Goal: Information Seeking & Learning: Understand process/instructions

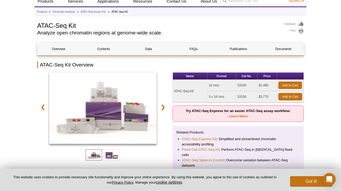
scroll to position [33, 0]
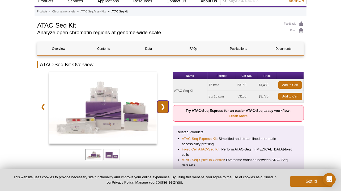
click at [165, 107] on link "❯" at bounding box center [162, 107] width 11 height 12
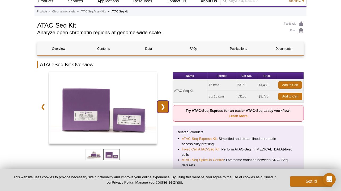
click at [165, 107] on link "❯" at bounding box center [162, 107] width 11 height 12
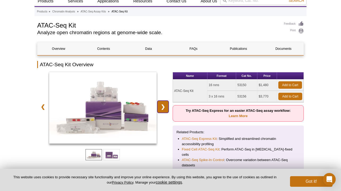
click at [165, 107] on link "❯" at bounding box center [162, 107] width 11 height 12
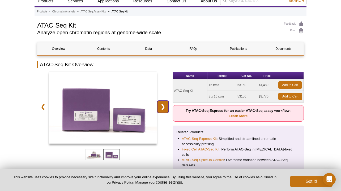
click at [165, 107] on link "❯" at bounding box center [162, 107] width 11 height 12
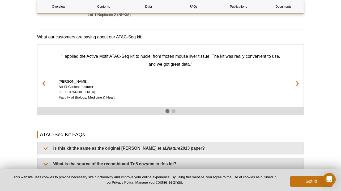
scroll to position [841, 0]
click at [299, 90] on link "❯" at bounding box center [296, 83] width 13 height 14
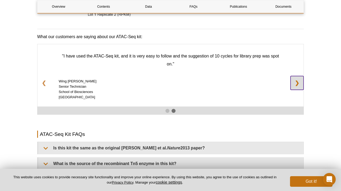
click at [299, 90] on link "❯" at bounding box center [296, 83] width 13 height 14
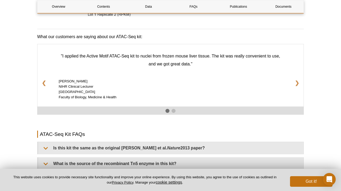
click at [314, 79] on div "Active Motif Logo Enabling Epigenetics Research 0 Search Skip to content Active…" at bounding box center [170, 14] width 341 height 1685
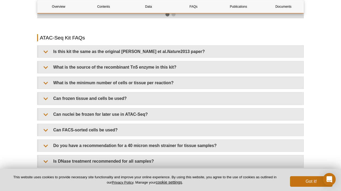
scroll to position [939, 0]
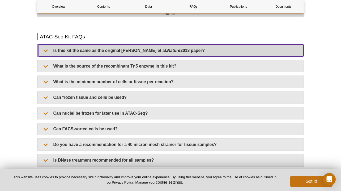
click at [198, 57] on summary "Is this kit the same as the original Buenrostro et al. Nature 2013 paper?" at bounding box center [170, 51] width 265 height 12
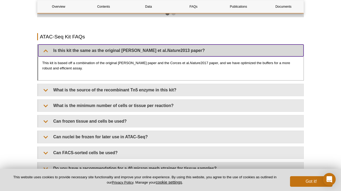
click at [198, 57] on summary "Is this kit the same as the original Buenrostro et al. Nature 2013 paper?" at bounding box center [170, 51] width 265 height 12
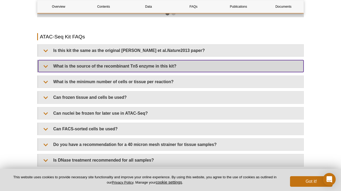
click at [45, 72] on summary "What is the source of the recombinant Tn5 enzyme in this kit?" at bounding box center [170, 66] width 265 height 12
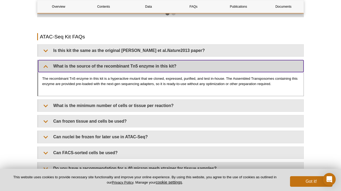
click at [46, 72] on summary "What is the source of the recombinant Tn5 enzyme in this kit?" at bounding box center [170, 66] width 265 height 12
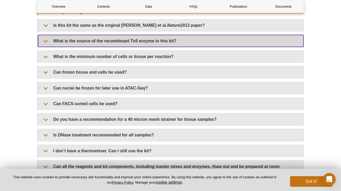
scroll to position [964, 0]
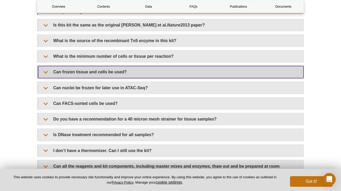
click at [47, 78] on summary "Can frozen tissue and cells be used?" at bounding box center [170, 72] width 265 height 12
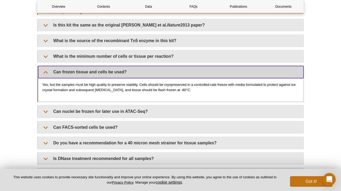
click at [45, 78] on summary "Can frozen tissue and cells be used?" at bounding box center [170, 72] width 265 height 12
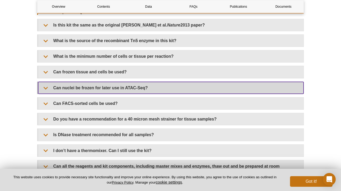
click at [46, 94] on summary "Can nuclei be frozen for later use in ATAC-Seq?" at bounding box center [170, 88] width 265 height 12
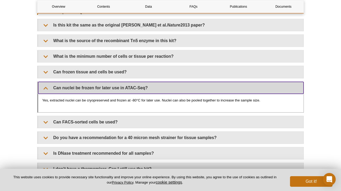
click at [46, 94] on summary "Can nuclei be frozen for later use in ATAC-Seq?" at bounding box center [170, 88] width 265 height 12
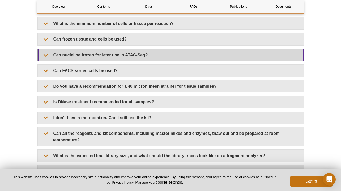
scroll to position [1008, 0]
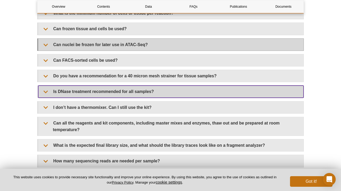
click at [46, 95] on summary "Is DNase treatment recommended for all samples?" at bounding box center [170, 92] width 265 height 12
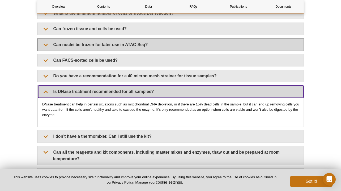
click at [46, 95] on summary "Is DNase treatment recommended for all samples?" at bounding box center [170, 92] width 265 height 12
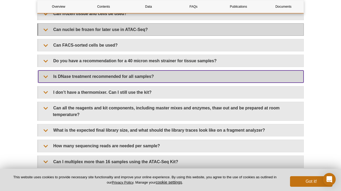
scroll to position [1024, 0]
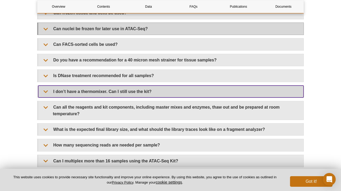
click at [46, 95] on summary "I don’t have a thermomixer. Can I still use the kit?" at bounding box center [170, 92] width 265 height 12
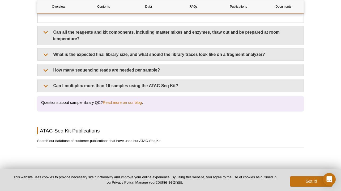
scroll to position [1121, 0]
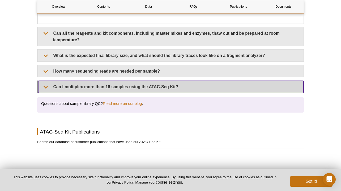
click at [46, 93] on summary "Can I multiplex more than 16 samples using the ATAC-Seq Kit?" at bounding box center [170, 87] width 265 height 12
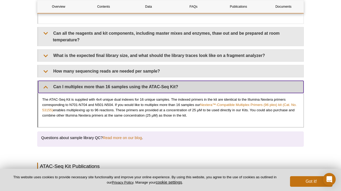
click at [46, 92] on summary "Can I multiplex more than 16 samples using the ATAC-Seq Kit?" at bounding box center [170, 87] width 265 height 12
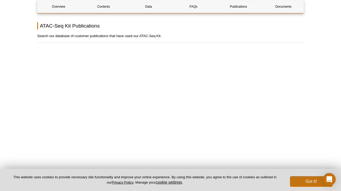
scroll to position [1229, 0]
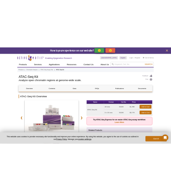
scroll to position [0, 0]
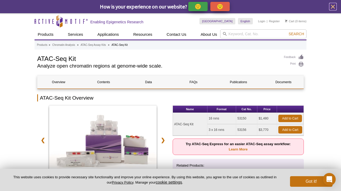
click at [336, 6] on icon "close" at bounding box center [332, 6] width 7 height 7
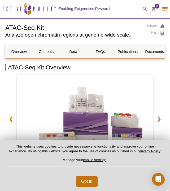
select select "[GEOGRAPHIC_DATA]"
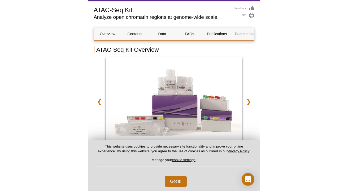
scroll to position [26, 0]
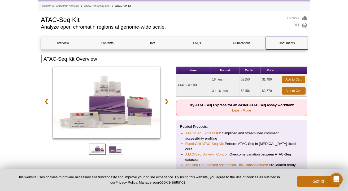
click at [289, 41] on link "Documents" at bounding box center [287, 43] width 42 height 13
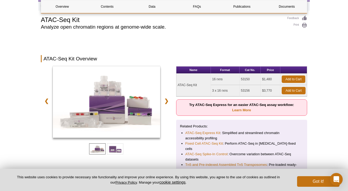
scroll to position [1481, 0]
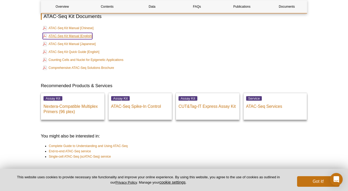
click at [84, 39] on link "ATAC-Seq Kit Manual [English]" at bounding box center [68, 36] width 50 height 6
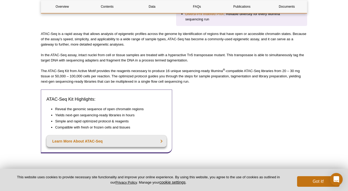
scroll to position [0, 0]
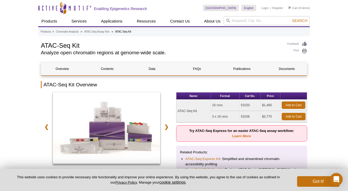
click at [213, 46] on h1 "ATAC-Seq Kit" at bounding box center [161, 45] width 241 height 8
